Goal: Information Seeking & Learning: Learn about a topic

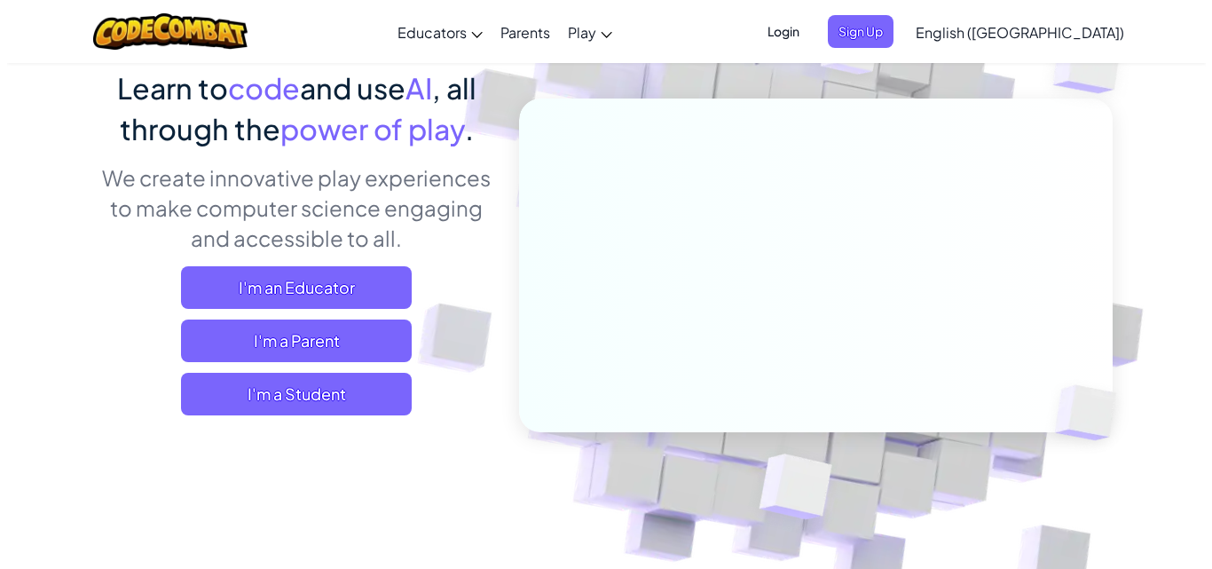
scroll to position [177, 0]
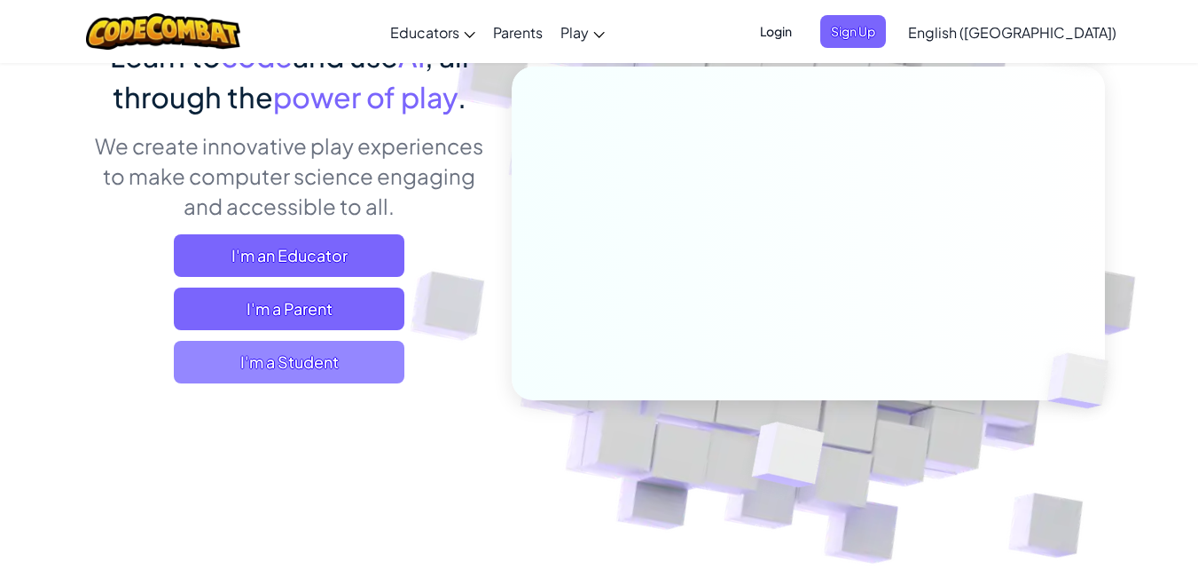
click at [300, 367] on span "I'm a Student" at bounding box center [289, 362] width 231 height 43
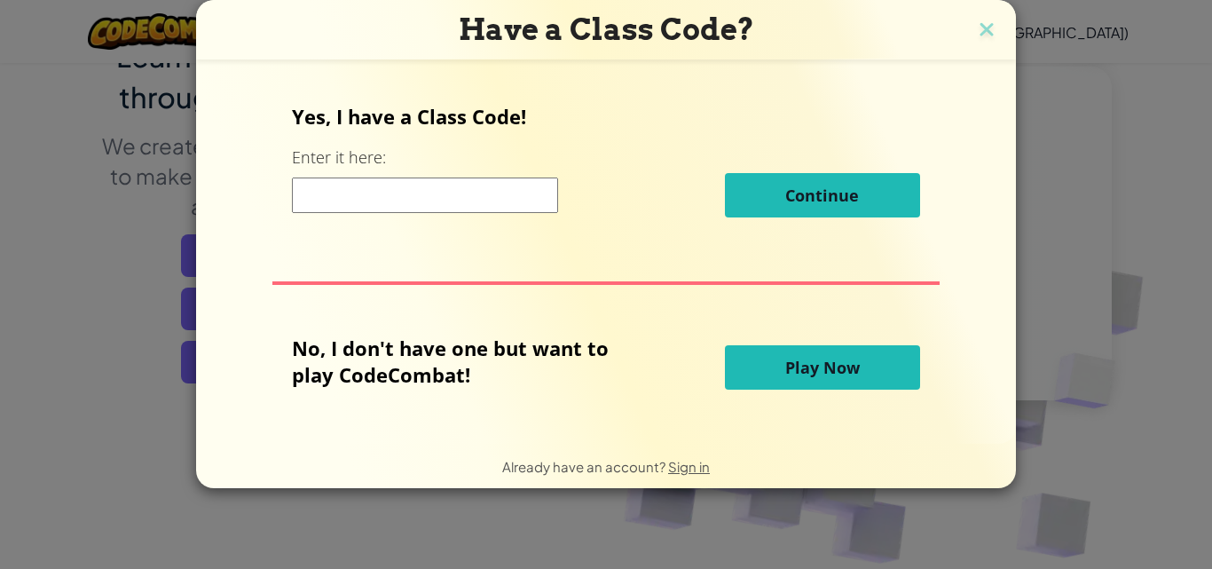
click at [404, 201] on input at bounding box center [425, 194] width 266 height 35
click at [836, 372] on span "Play Now" at bounding box center [822, 367] width 75 height 21
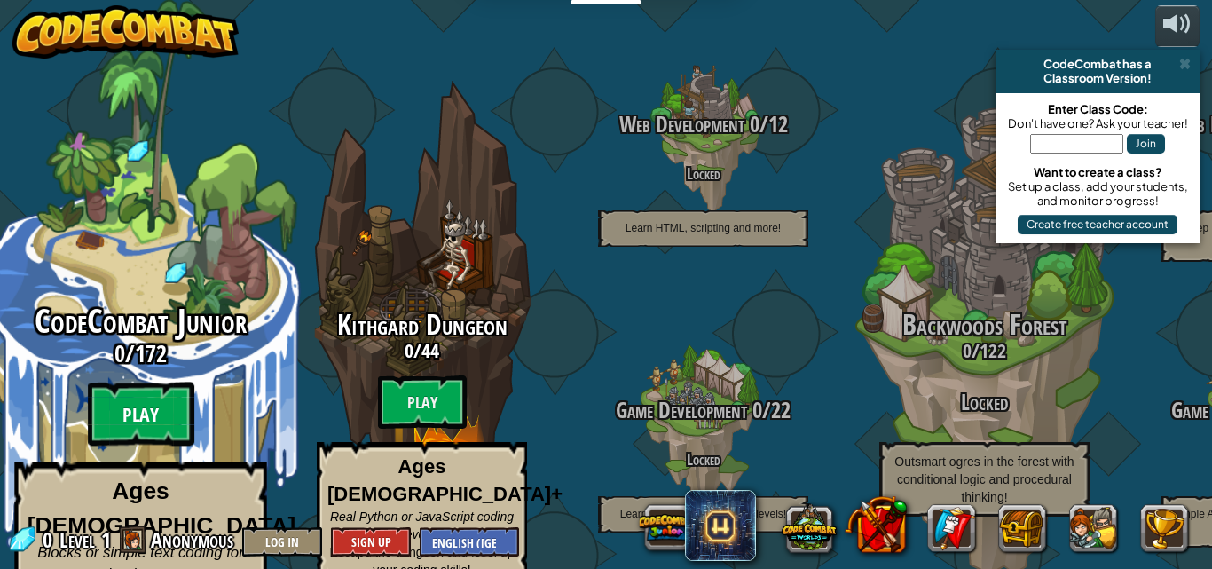
click at [130, 382] on btn "Play" at bounding box center [141, 414] width 106 height 64
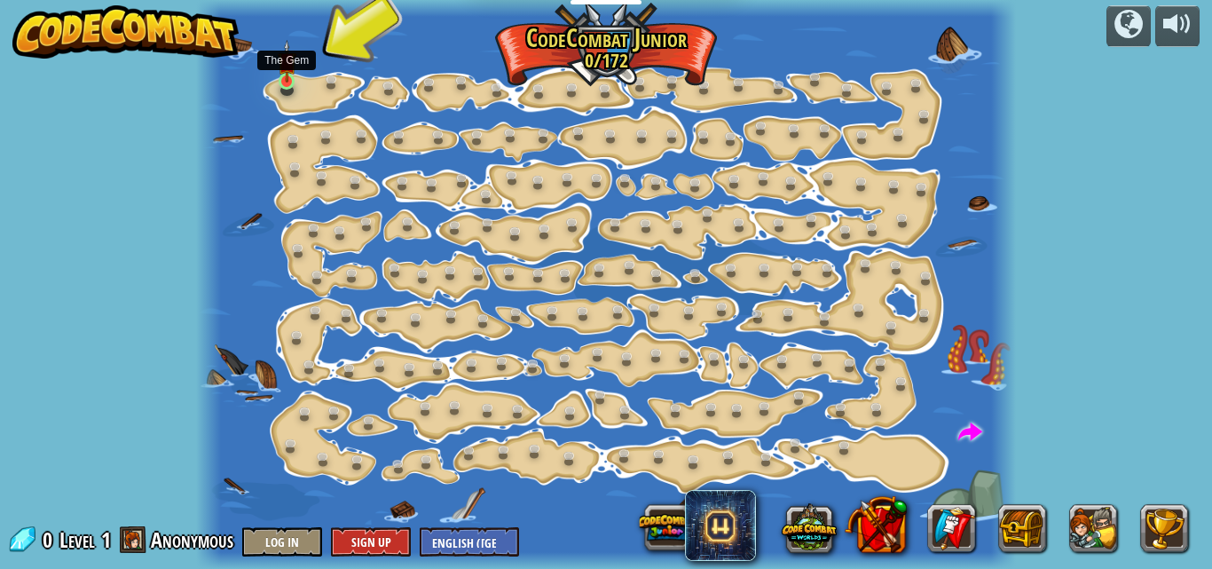
click at [286, 73] on img at bounding box center [287, 61] width 19 height 43
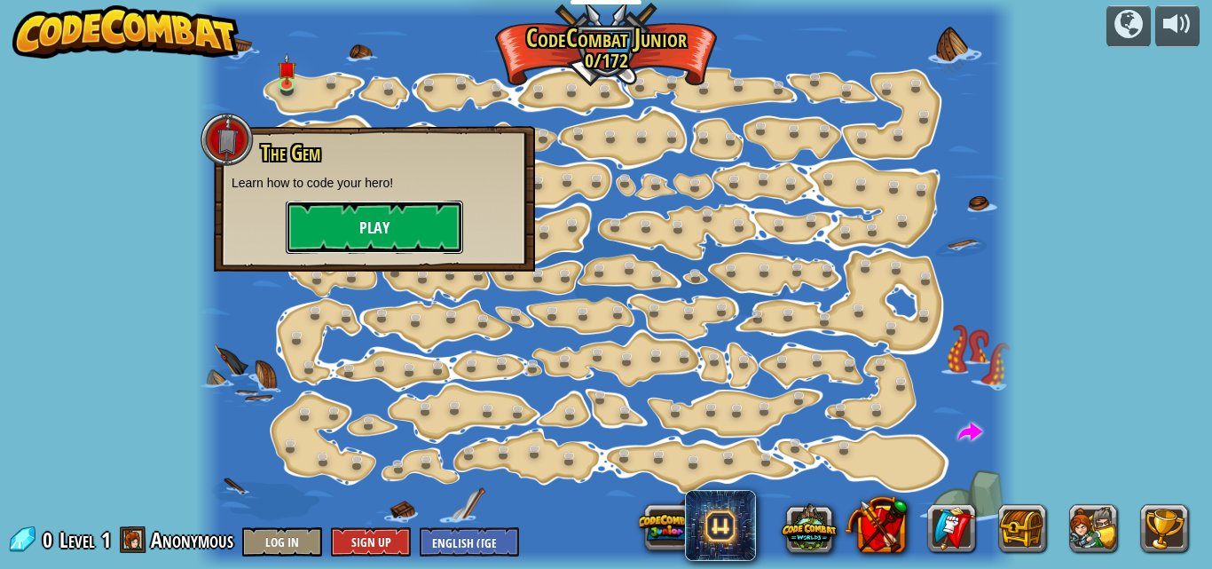
click at [370, 224] on button "Play" at bounding box center [374, 226] width 177 height 53
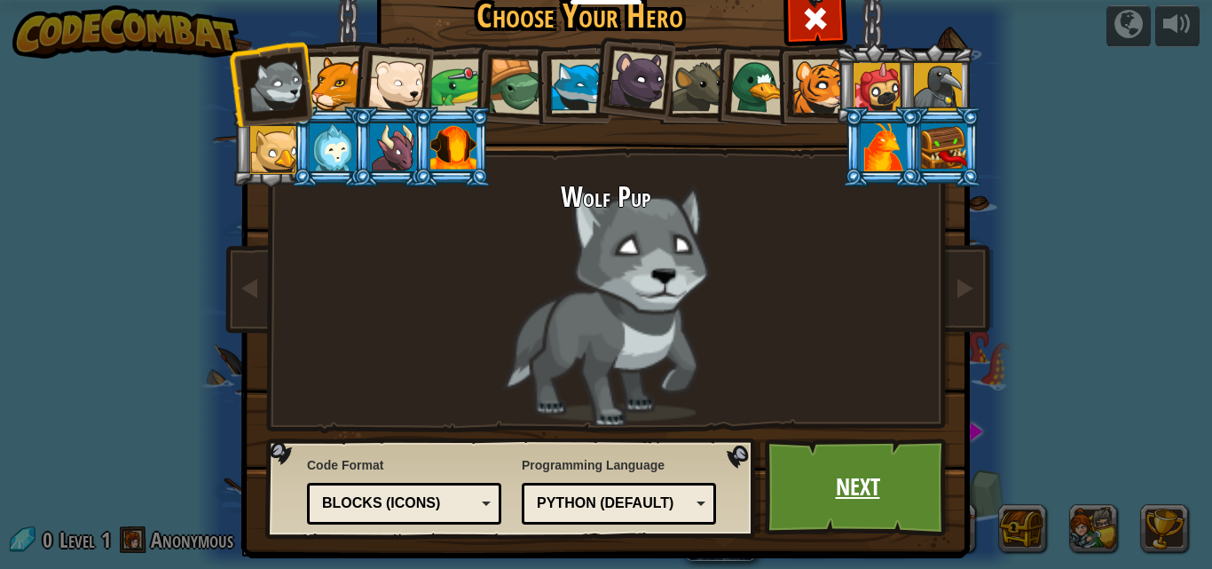
click at [845, 498] on link "Next" at bounding box center [857, 487] width 185 height 98
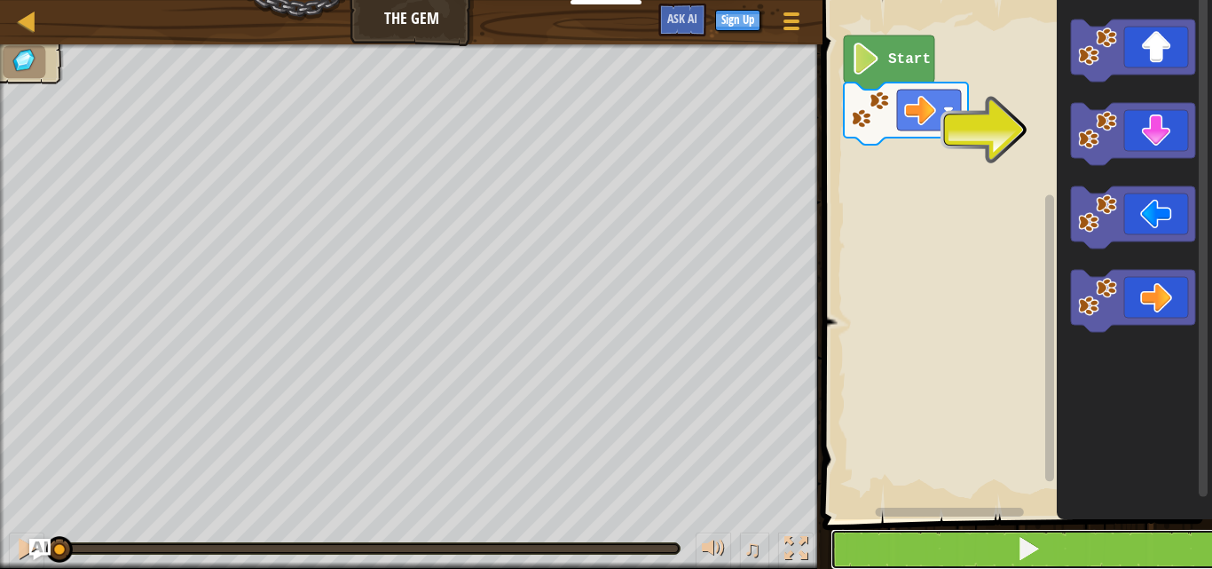
click at [1017, 544] on span at bounding box center [1028, 548] width 25 height 25
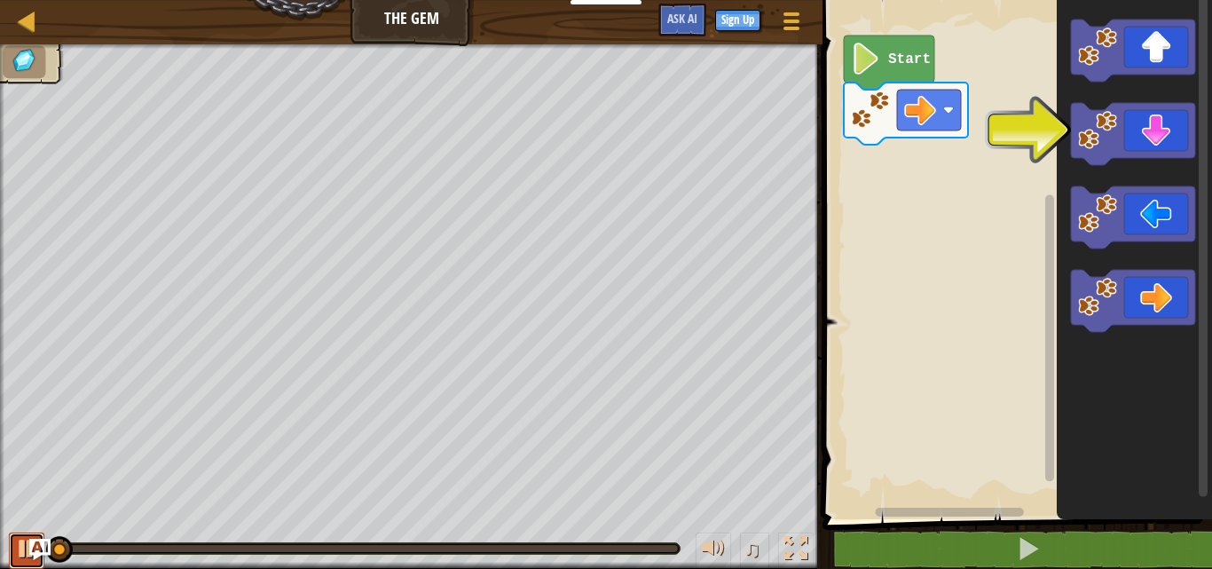
click at [22, 553] on div at bounding box center [26, 548] width 23 height 23
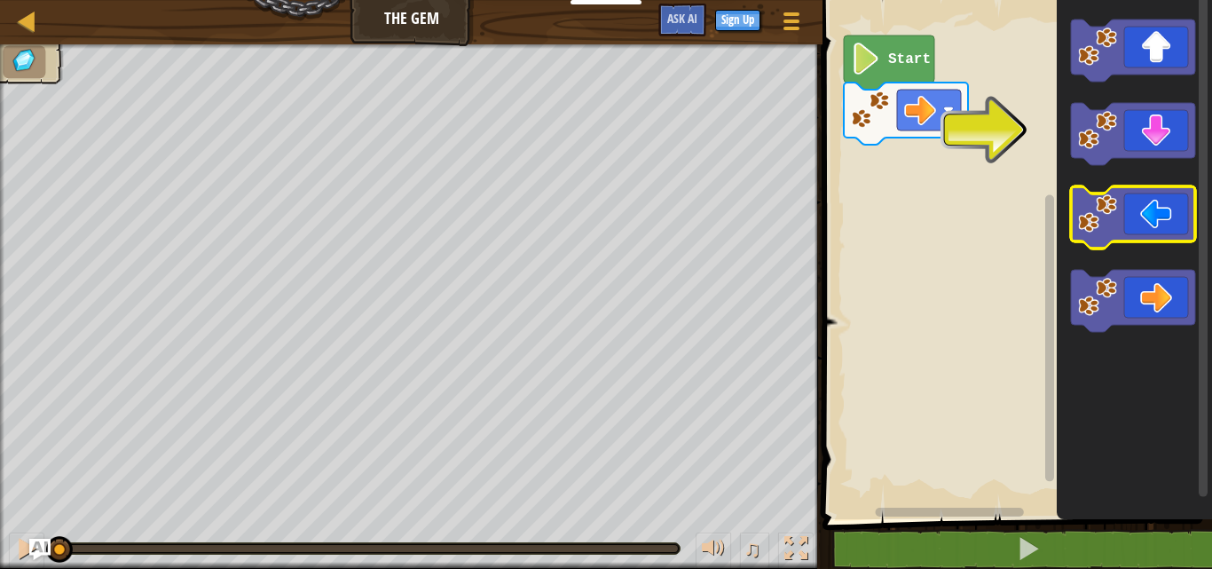
click at [1172, 314] on icon "Blockly Workspace" at bounding box center [1133, 301] width 124 height 62
